Goal: Task Accomplishment & Management: Use online tool/utility

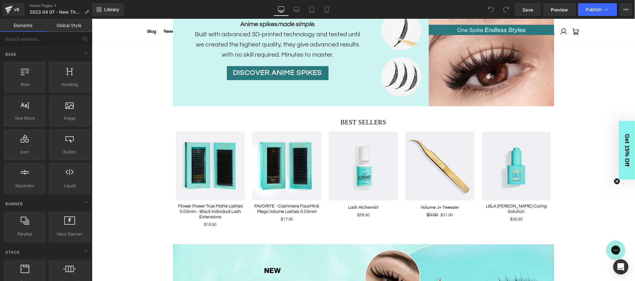
scroll to position [127, 0]
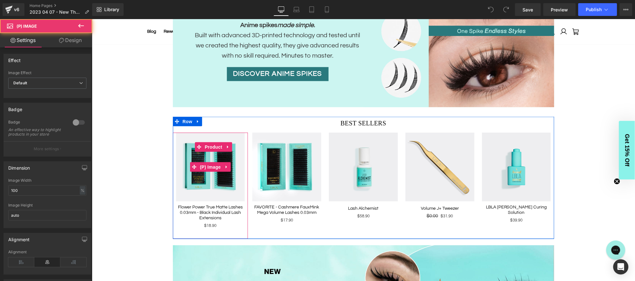
click at [211, 179] on img at bounding box center [210, 166] width 69 height 69
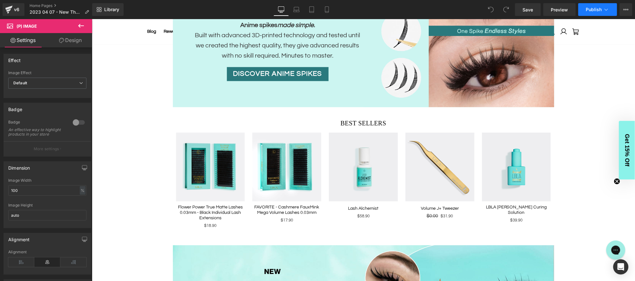
click at [601, 10] on span "Publish" at bounding box center [594, 9] width 16 height 5
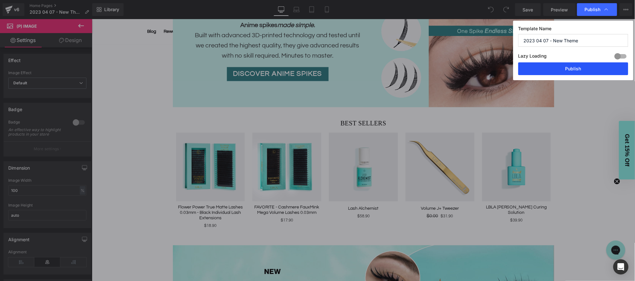
click at [582, 67] on button "Publish" at bounding box center [573, 68] width 110 height 13
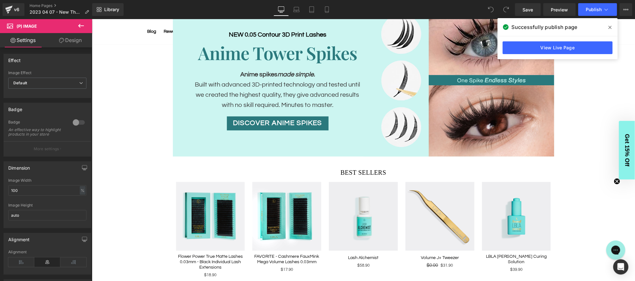
scroll to position [91, 0]
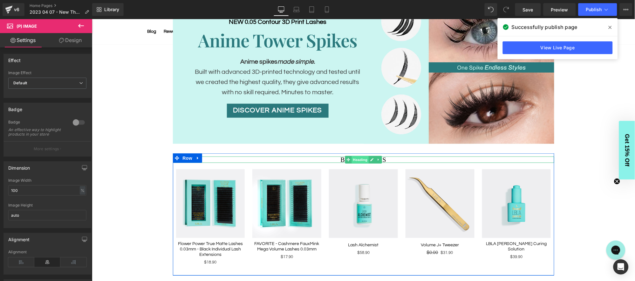
click at [362, 160] on span "Heading" at bounding box center [359, 159] width 17 height 8
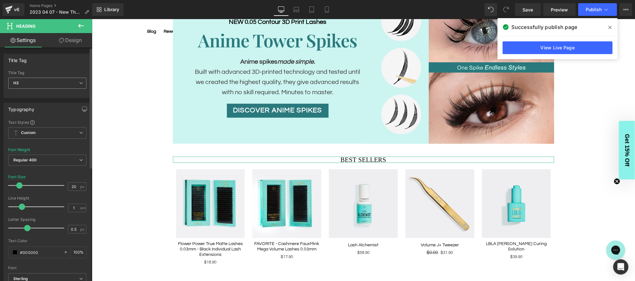
click at [61, 82] on span "H3" at bounding box center [47, 83] width 78 height 11
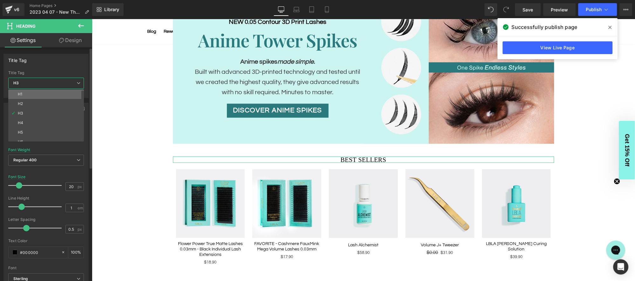
click at [46, 94] on li "H1" at bounding box center [47, 94] width 79 height 10
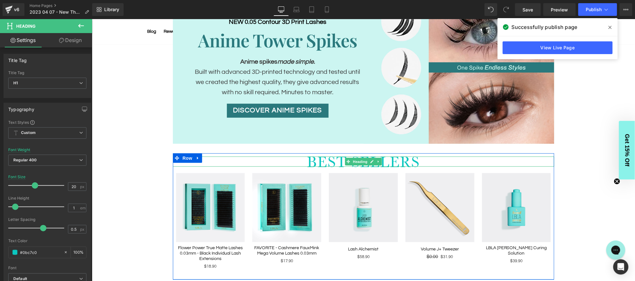
click at [384, 158] on h1 "BEST SELLERS" at bounding box center [363, 161] width 381 height 10
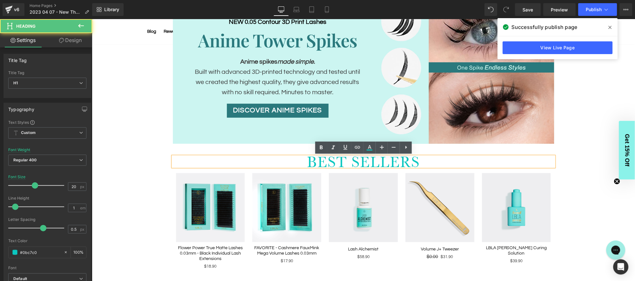
click at [364, 161] on h1 "BEST SELLERS" at bounding box center [363, 161] width 381 height 10
click at [369, 161] on h1 "BEST SELLERS" at bounding box center [363, 161] width 381 height 10
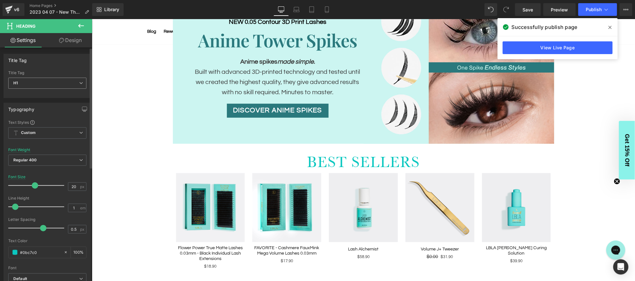
click at [54, 83] on span "H1" at bounding box center [47, 83] width 78 height 11
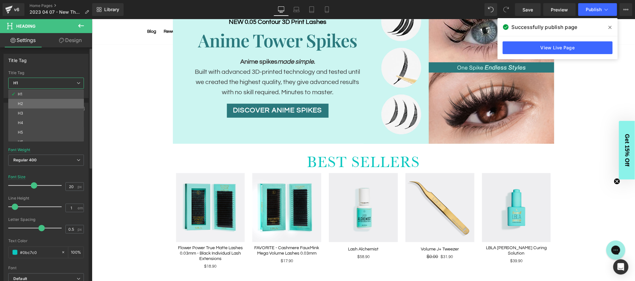
click at [43, 100] on li "H2" at bounding box center [47, 104] width 79 height 10
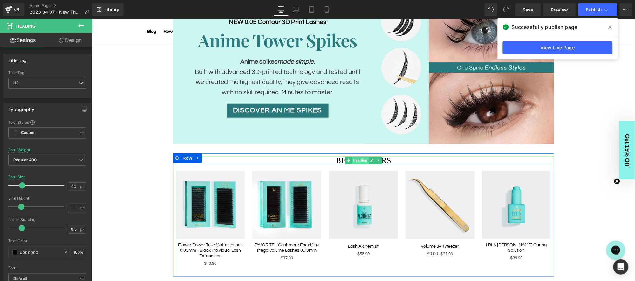
click at [359, 158] on span "Heading" at bounding box center [359, 160] width 17 height 8
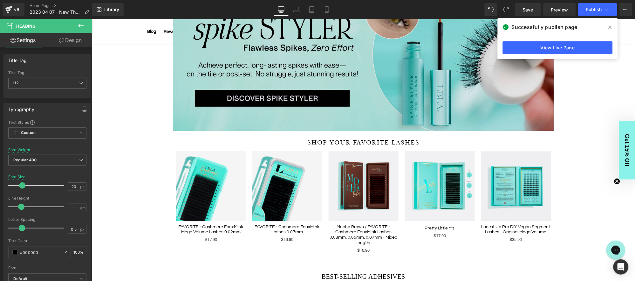
scroll to position [405, 0]
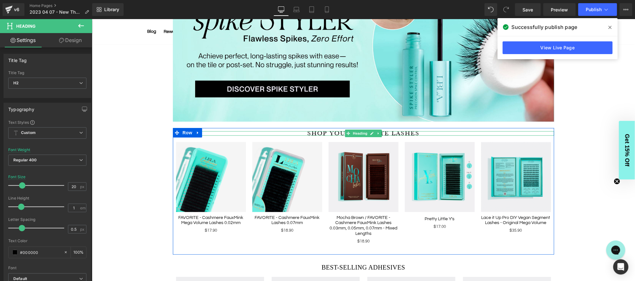
click at [364, 134] on div "SHOP YOUR FAVORITE LASHES Heading" at bounding box center [363, 133] width 381 height 4
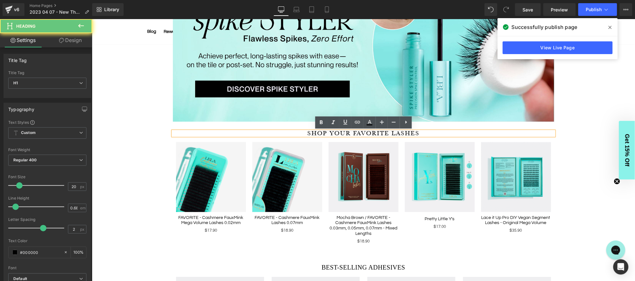
click at [370, 132] on h1 "SHOP YOUR FAVORITE LASHES" at bounding box center [363, 133] width 381 height 4
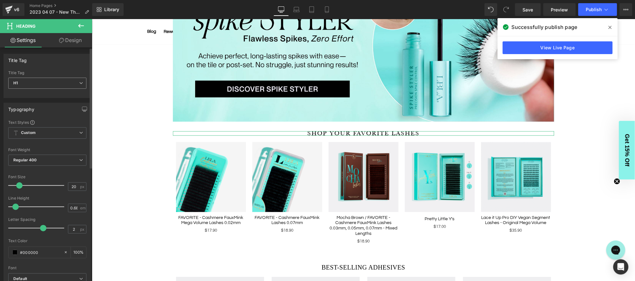
click at [64, 82] on span "H1" at bounding box center [47, 83] width 78 height 11
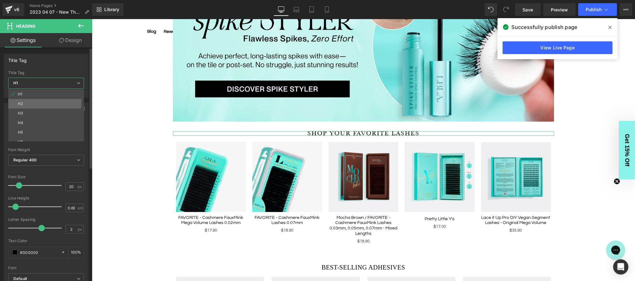
click at [39, 103] on li "H2" at bounding box center [47, 104] width 79 height 10
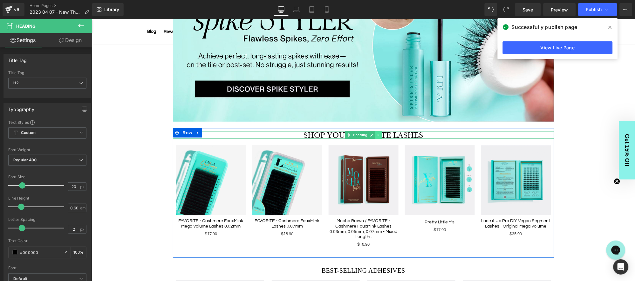
click at [377, 134] on icon at bounding box center [378, 135] width 3 height 4
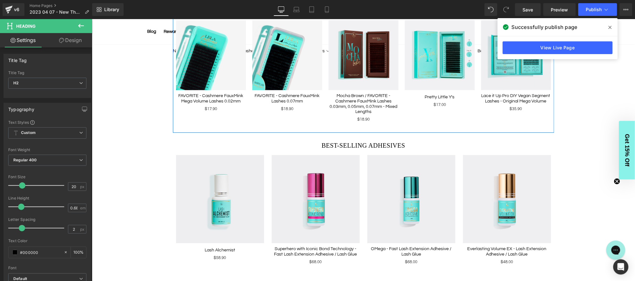
scroll to position [540, 0]
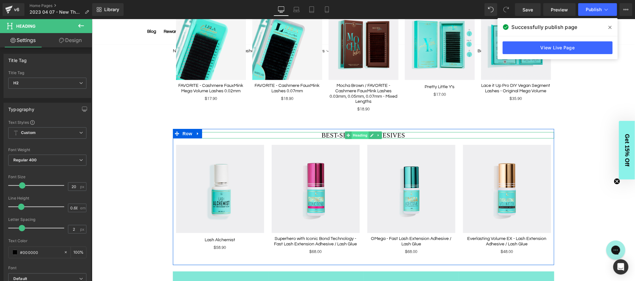
click at [360, 133] on div "BEST-SELLING ADHESIVES Heading" at bounding box center [363, 135] width 381 height 6
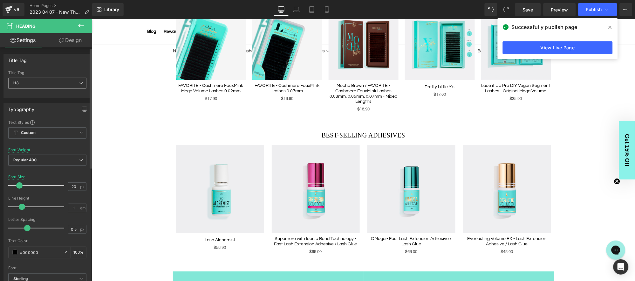
click at [51, 85] on span "H3" at bounding box center [47, 83] width 78 height 11
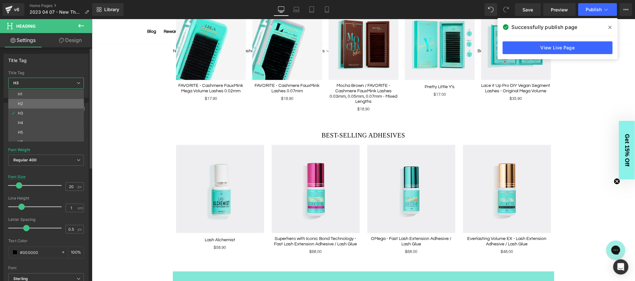
click at [31, 101] on li "H2" at bounding box center [47, 104] width 79 height 10
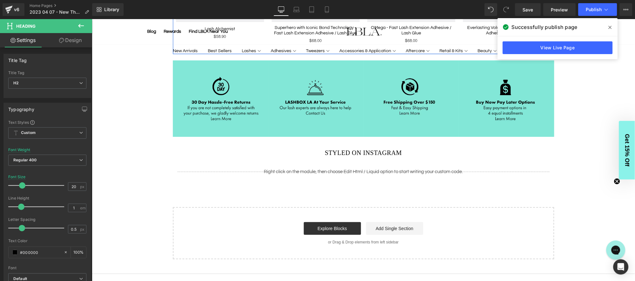
scroll to position [754, 0]
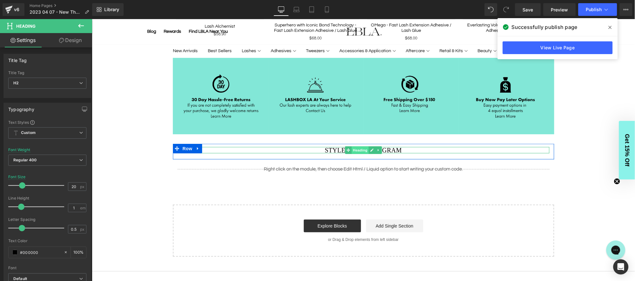
click at [359, 148] on span "Heading" at bounding box center [359, 150] width 17 height 8
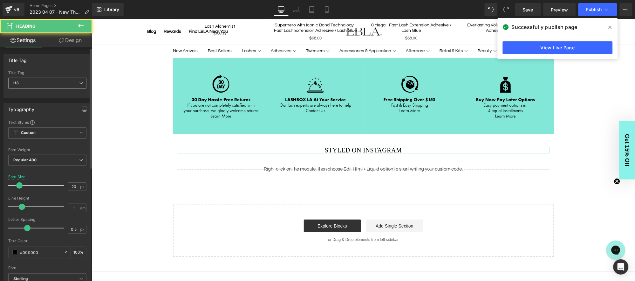
click at [45, 78] on span "H3" at bounding box center [47, 83] width 78 height 11
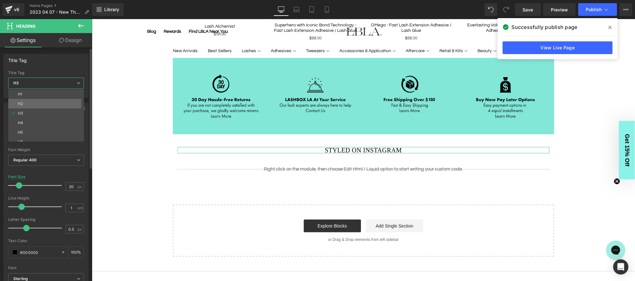
click at [32, 103] on li "H2" at bounding box center [47, 104] width 79 height 10
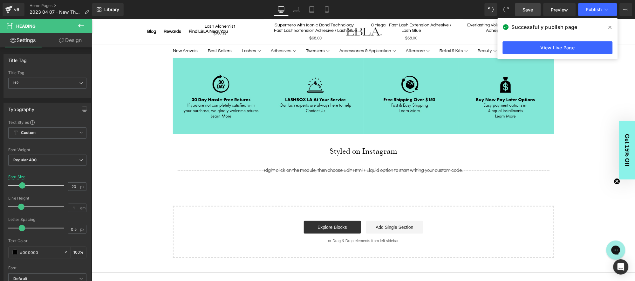
click at [532, 5] on link "Save" at bounding box center [528, 9] width 26 height 13
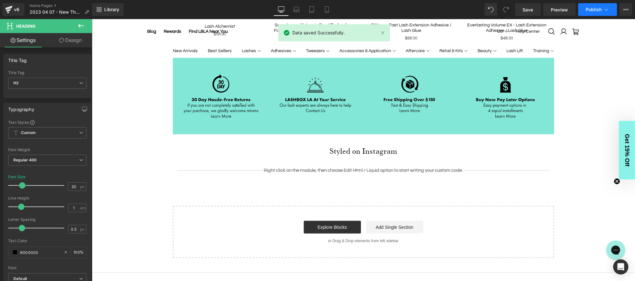
click at [598, 10] on span "Publish" at bounding box center [594, 9] width 16 height 5
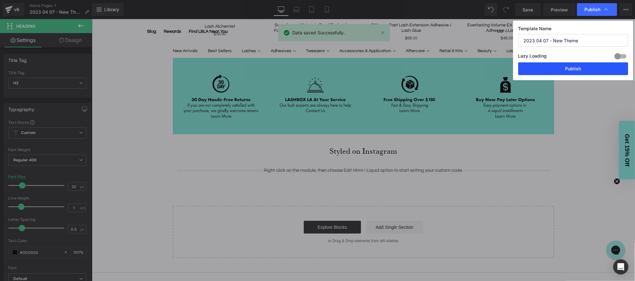
click at [569, 67] on button "Publish" at bounding box center [573, 68] width 110 height 13
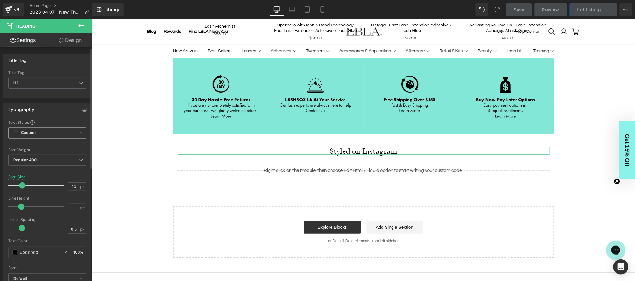
click at [80, 133] on icon at bounding box center [81, 133] width 4 height 4
click at [85, 118] on div "Typography Text Styles Custom Custom Setup Global Style Custom Setup Global Sty…" at bounding box center [47, 210] width 88 height 214
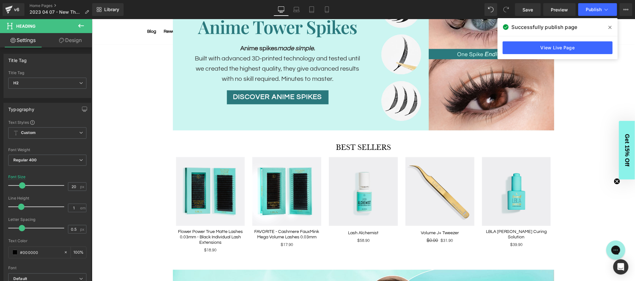
scroll to position [143, 0]
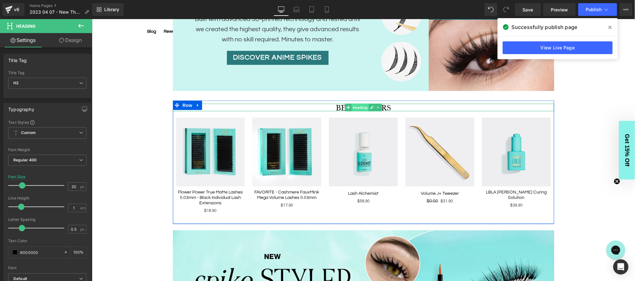
click at [368, 105] on span "Heading" at bounding box center [359, 107] width 17 height 8
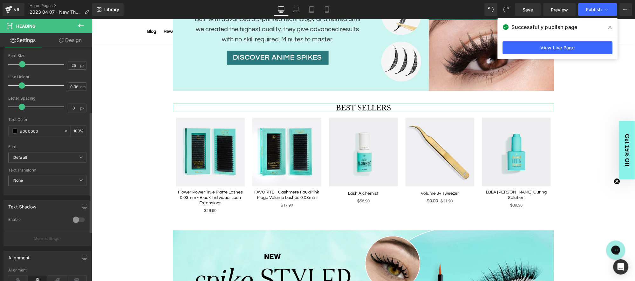
scroll to position [126, 0]
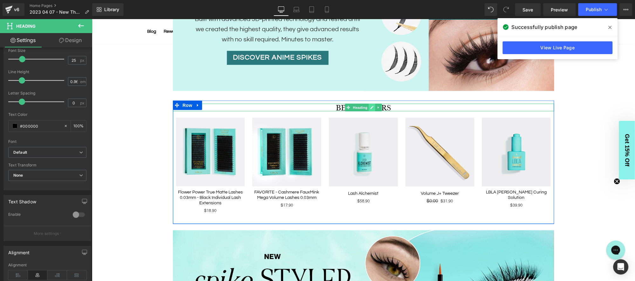
click at [372, 107] on icon at bounding box center [371, 107] width 3 height 3
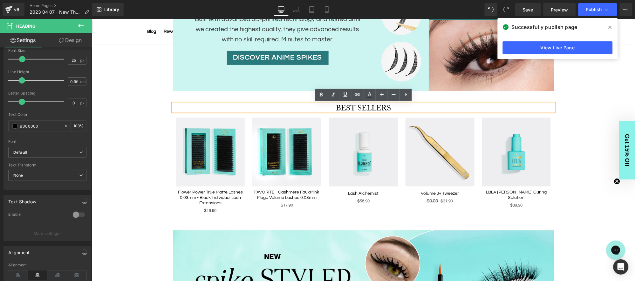
click at [354, 106] on h2 "BEST SELLERS" at bounding box center [363, 107] width 381 height 8
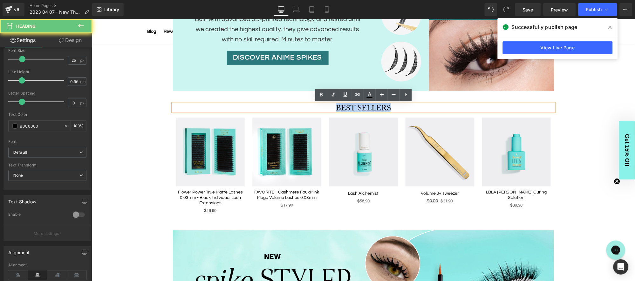
click at [354, 106] on h2 "BEST SELLERS" at bounding box center [363, 107] width 381 height 8
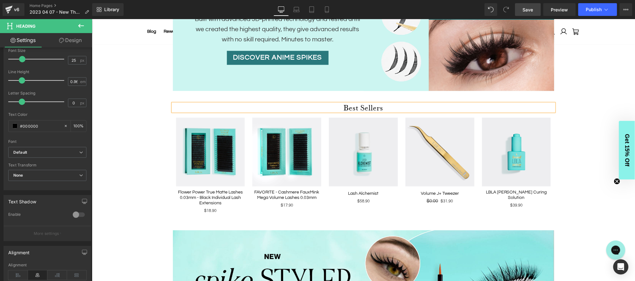
click at [530, 6] on span "Save" at bounding box center [528, 9] width 10 height 7
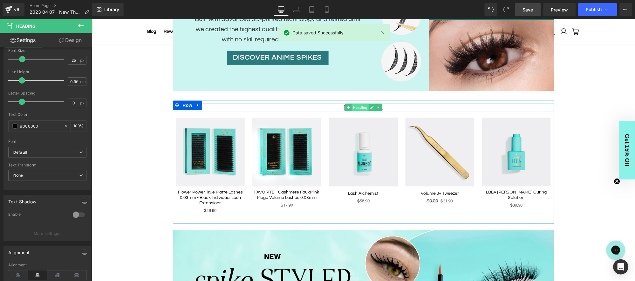
click at [361, 107] on span "Heading" at bounding box center [359, 107] width 17 height 8
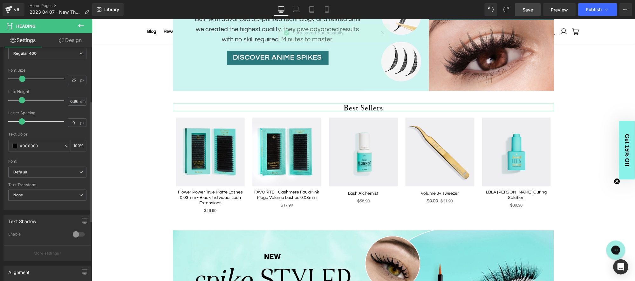
scroll to position [103, 0]
drag, startPoint x: 75, startPoint y: 83, endPoint x: 58, endPoint y: 83, distance: 16.8
click at [58, 83] on div "Font Size 25 px" at bounding box center [47, 82] width 78 height 21
type input "32"
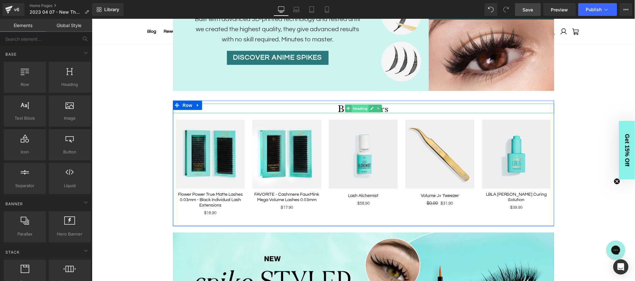
click at [365, 109] on span "Heading" at bounding box center [359, 108] width 17 height 8
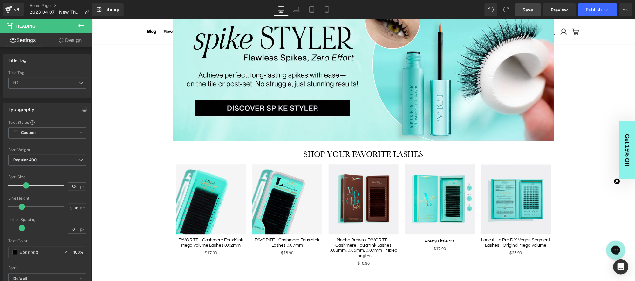
scroll to position [389, 0]
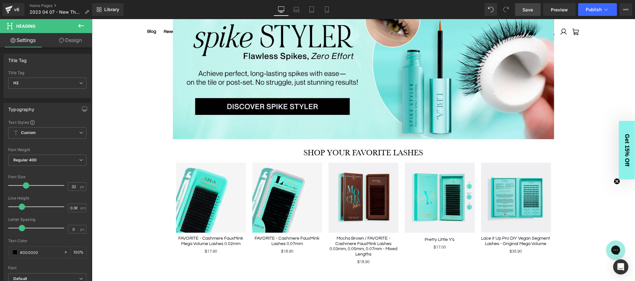
click at [358, 154] on div "SHOP YOUR FAVORITE LASHES Heading" at bounding box center [363, 152] width 381 height 8
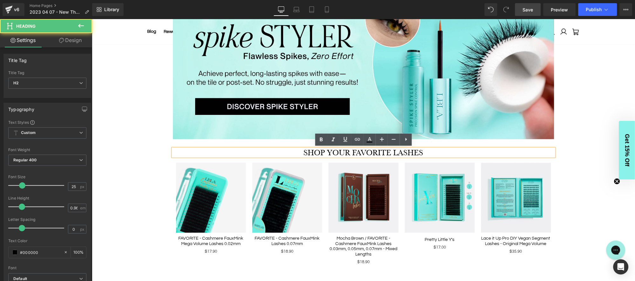
click at [368, 152] on h2 "SHOP YOUR FAVORITE LASHES" at bounding box center [363, 152] width 381 height 8
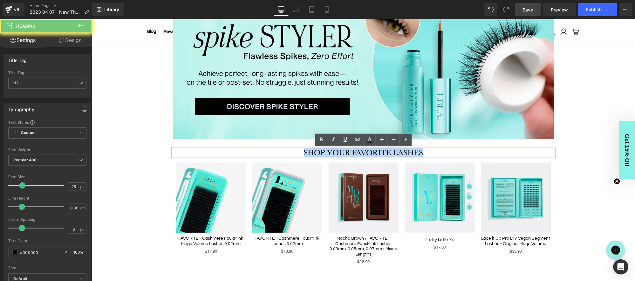
click at [368, 152] on h2 "SHOP YOUR FAVORITE LASHES" at bounding box center [363, 152] width 381 height 8
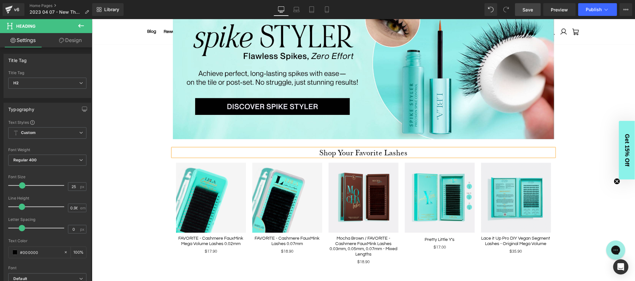
click at [346, 149] on h2 "Shop Your Favorite Lashes" at bounding box center [363, 152] width 381 height 8
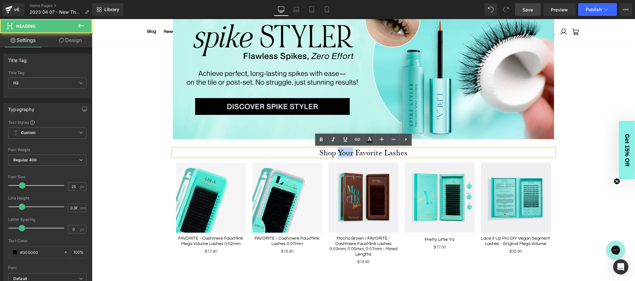
click at [346, 149] on h2 "Shop Your Favorite Lashes" at bounding box center [363, 152] width 381 height 8
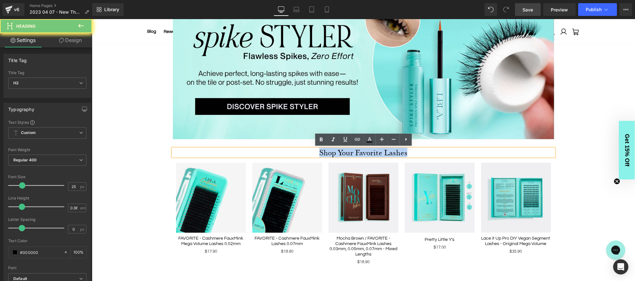
click at [346, 149] on h2 "Shop Your Favorite Lashes" at bounding box center [363, 152] width 381 height 8
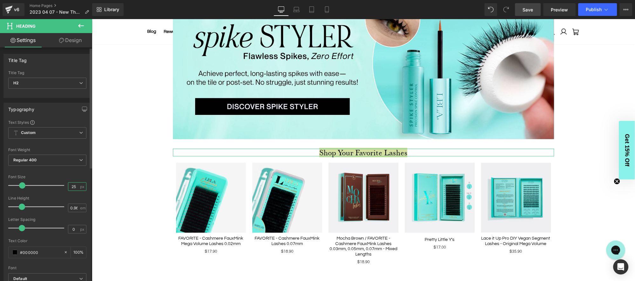
drag, startPoint x: 74, startPoint y: 186, endPoint x: 62, endPoint y: 186, distance: 11.8
click at [62, 186] on div "Font Size 25 px" at bounding box center [47, 185] width 78 height 21
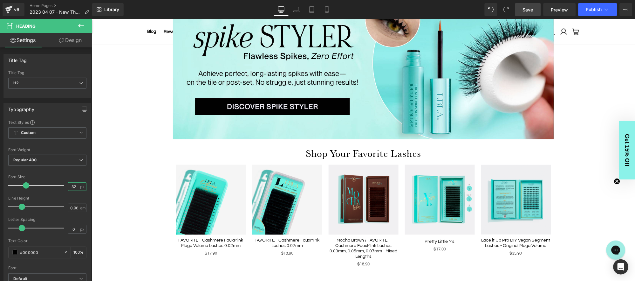
type input "32"
click at [530, 10] on span "Save" at bounding box center [528, 9] width 10 height 7
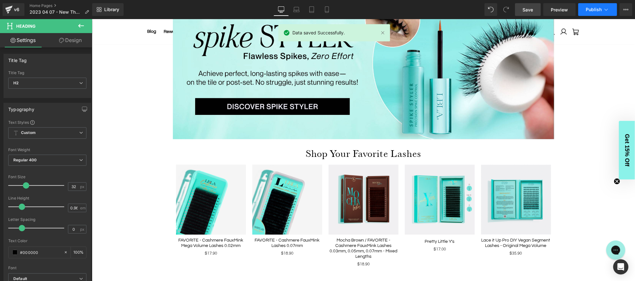
click at [600, 9] on span "Publish" at bounding box center [594, 9] width 16 height 5
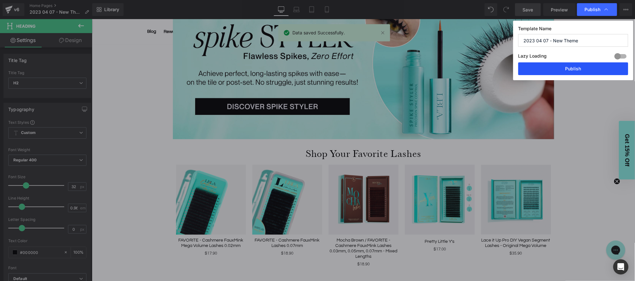
click at [572, 69] on button "Publish" at bounding box center [573, 68] width 110 height 13
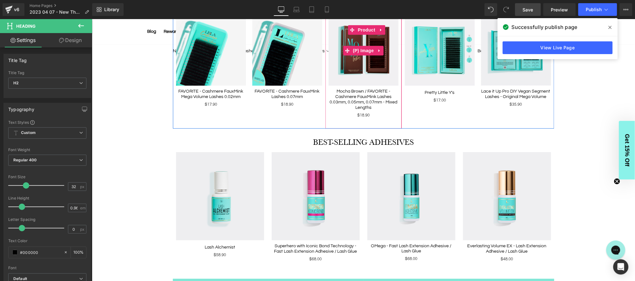
scroll to position [554, 0]
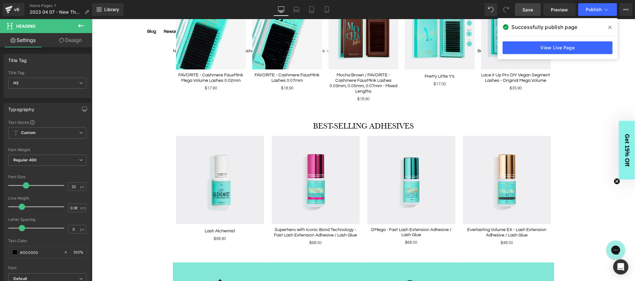
click at [360, 122] on div "BEST-SELLING ADHESIVES Heading" at bounding box center [363, 125] width 381 height 8
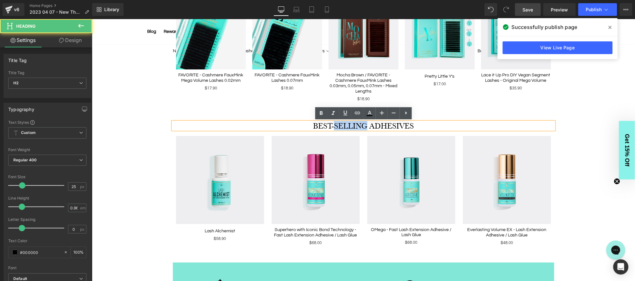
click at [360, 122] on h2 "BEST-SELLING ADHESIVES" at bounding box center [363, 125] width 381 height 8
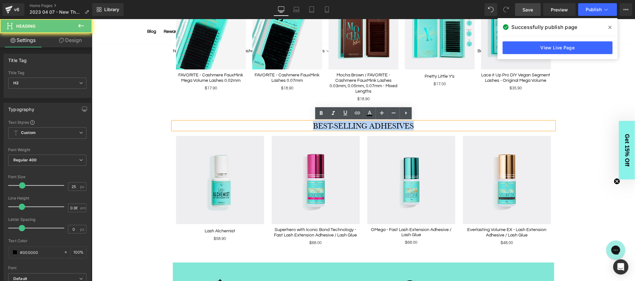
click at [360, 122] on h2 "BEST-SELLING ADHESIVES" at bounding box center [363, 125] width 381 height 8
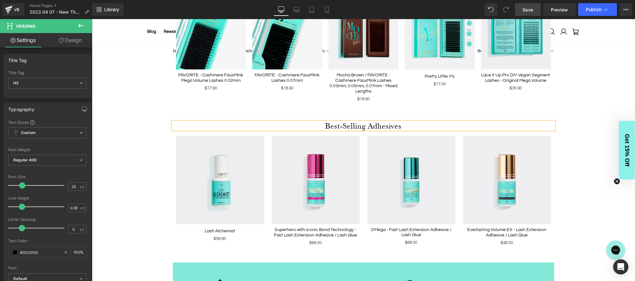
click at [367, 127] on h2 "Best-Selling Adhesives" at bounding box center [363, 125] width 381 height 8
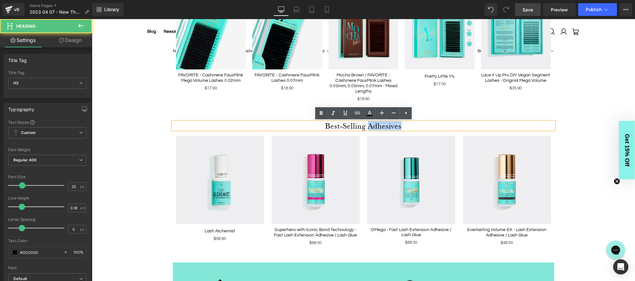
click at [367, 127] on h2 "Best-Selling Adhesives" at bounding box center [363, 125] width 381 height 8
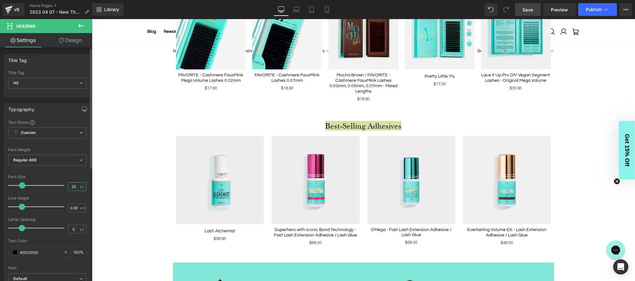
drag, startPoint x: 76, startPoint y: 188, endPoint x: 58, endPoint y: 188, distance: 18.1
click at [58, 188] on div "Font Size 25 px" at bounding box center [47, 185] width 78 height 21
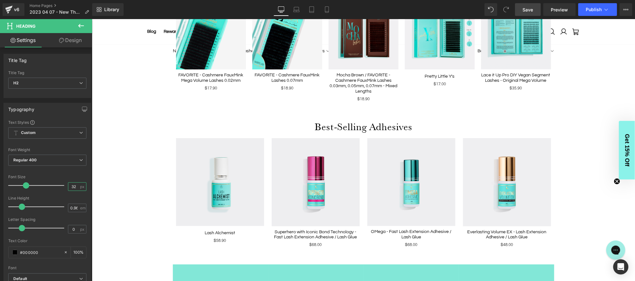
type input "32"
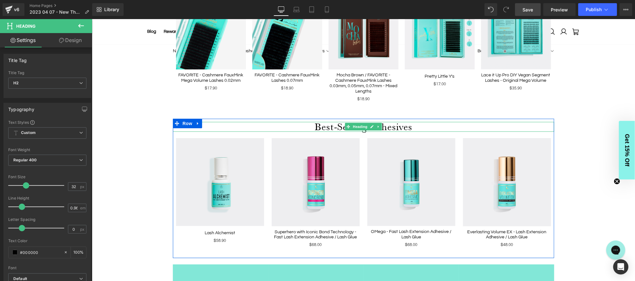
click at [280, 123] on h2 "Best-Selling Adhesives" at bounding box center [363, 126] width 381 height 10
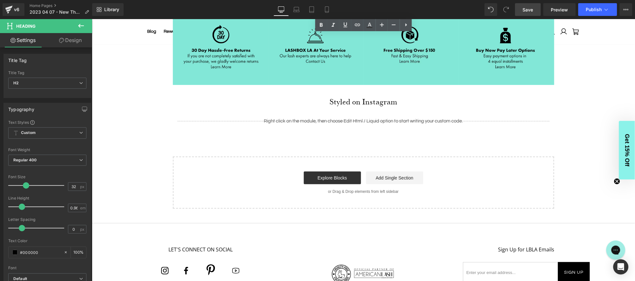
scroll to position [821, 0]
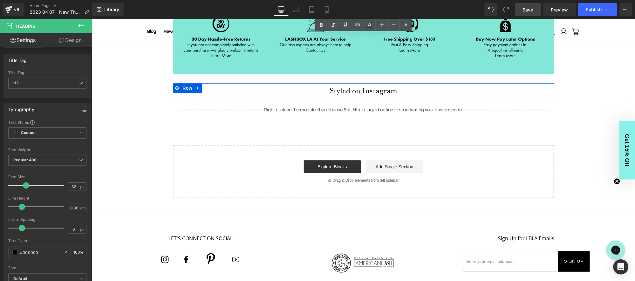
click at [361, 89] on span "Heading" at bounding box center [359, 90] width 17 height 8
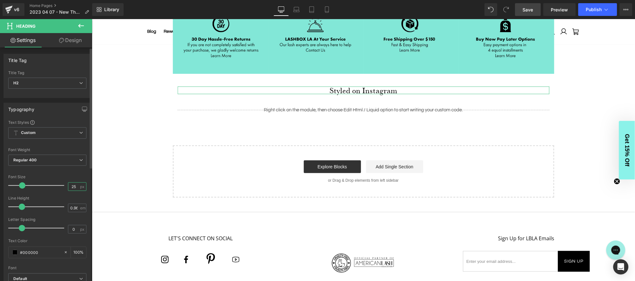
drag, startPoint x: 75, startPoint y: 185, endPoint x: 50, endPoint y: 185, distance: 24.8
click at [51, 185] on div "Font Size 25 px" at bounding box center [47, 185] width 78 height 21
type input "32"
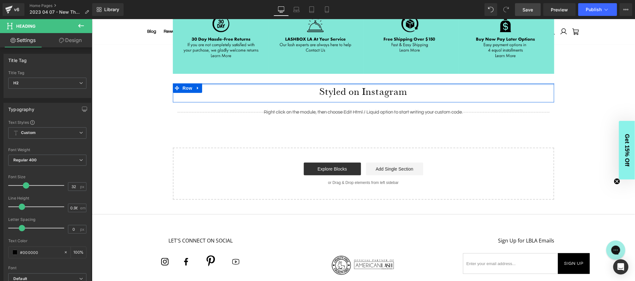
click at [432, 84] on div at bounding box center [363, 84] width 381 height 2
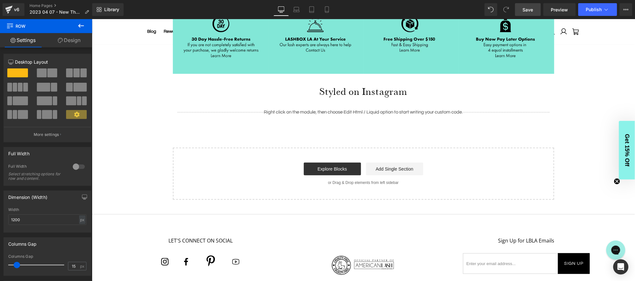
click at [532, 6] on span "Save" at bounding box center [528, 9] width 10 height 7
click at [596, 5] on button "Publish" at bounding box center [598, 9] width 39 height 13
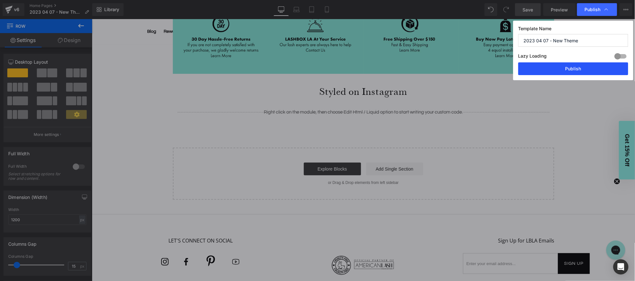
click at [568, 69] on button "Publish" at bounding box center [573, 68] width 110 height 13
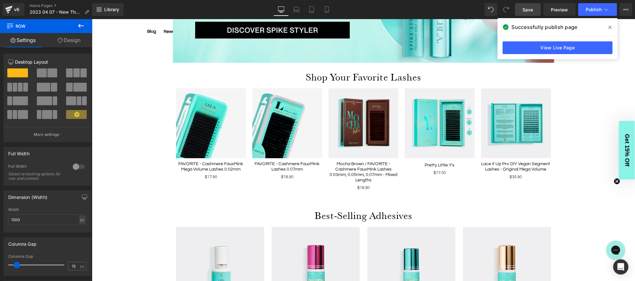
scroll to position [463, 0]
